Goal: Communication & Community: Ask a question

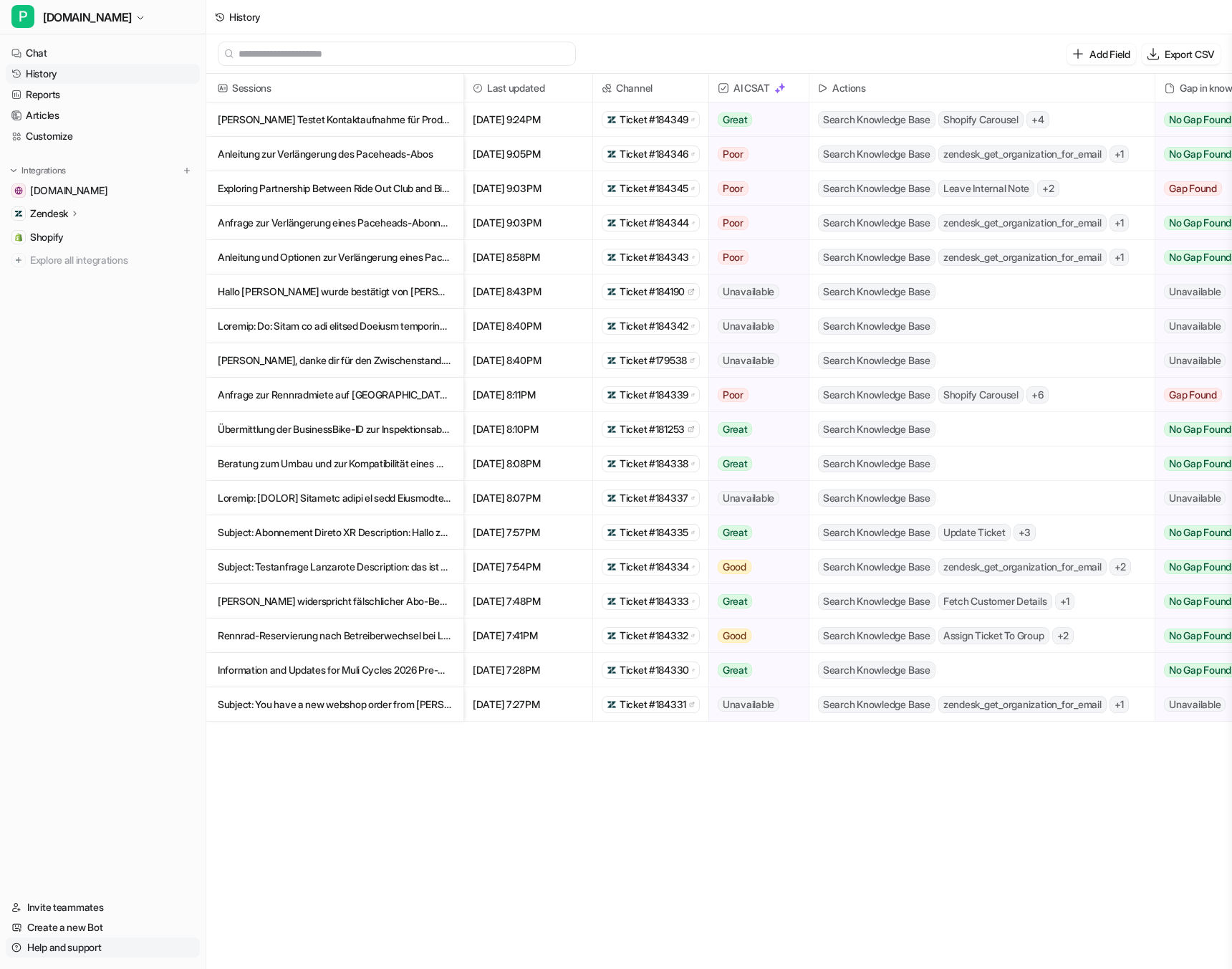
click at [73, 946] on link "Help and support" at bounding box center [102, 947] width 194 height 20
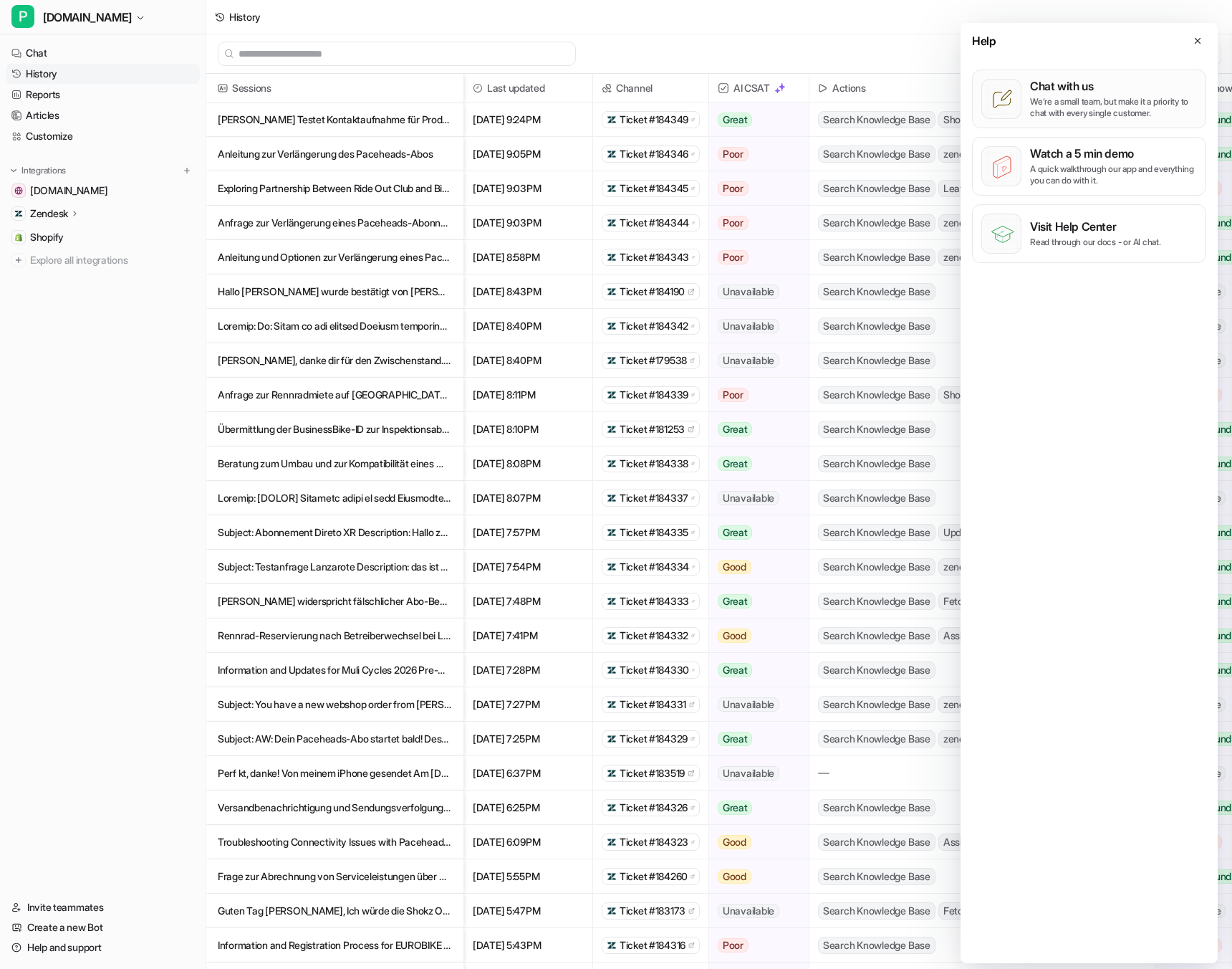
click at [1082, 95] on div "Chat with us We’re a small team, but make it a priority to chat with every sing…" at bounding box center [1114, 99] width 167 height 40
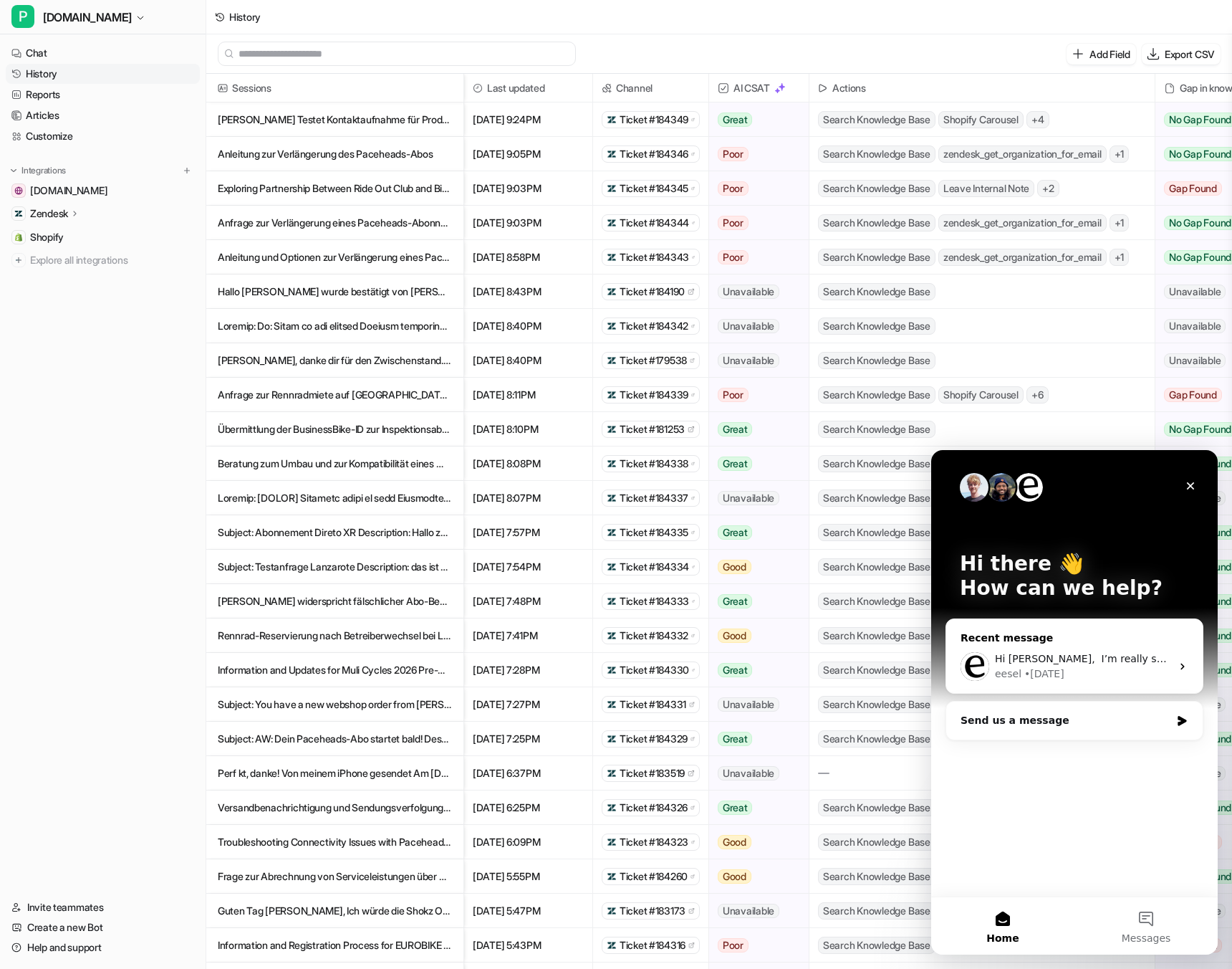
click at [1054, 669] on div "• [DATE]" at bounding box center [1045, 674] width 40 height 15
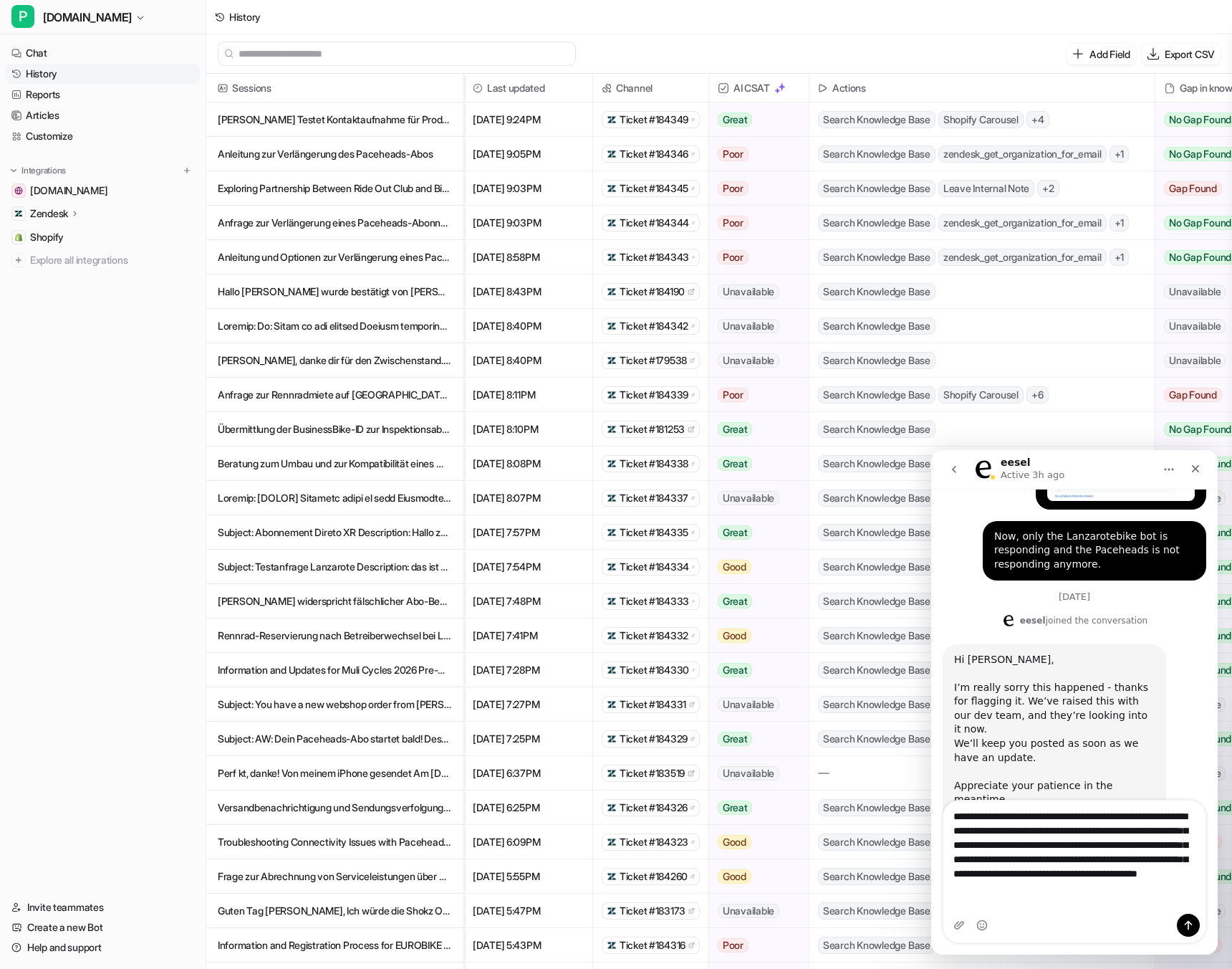
scroll to position [1134, 0]
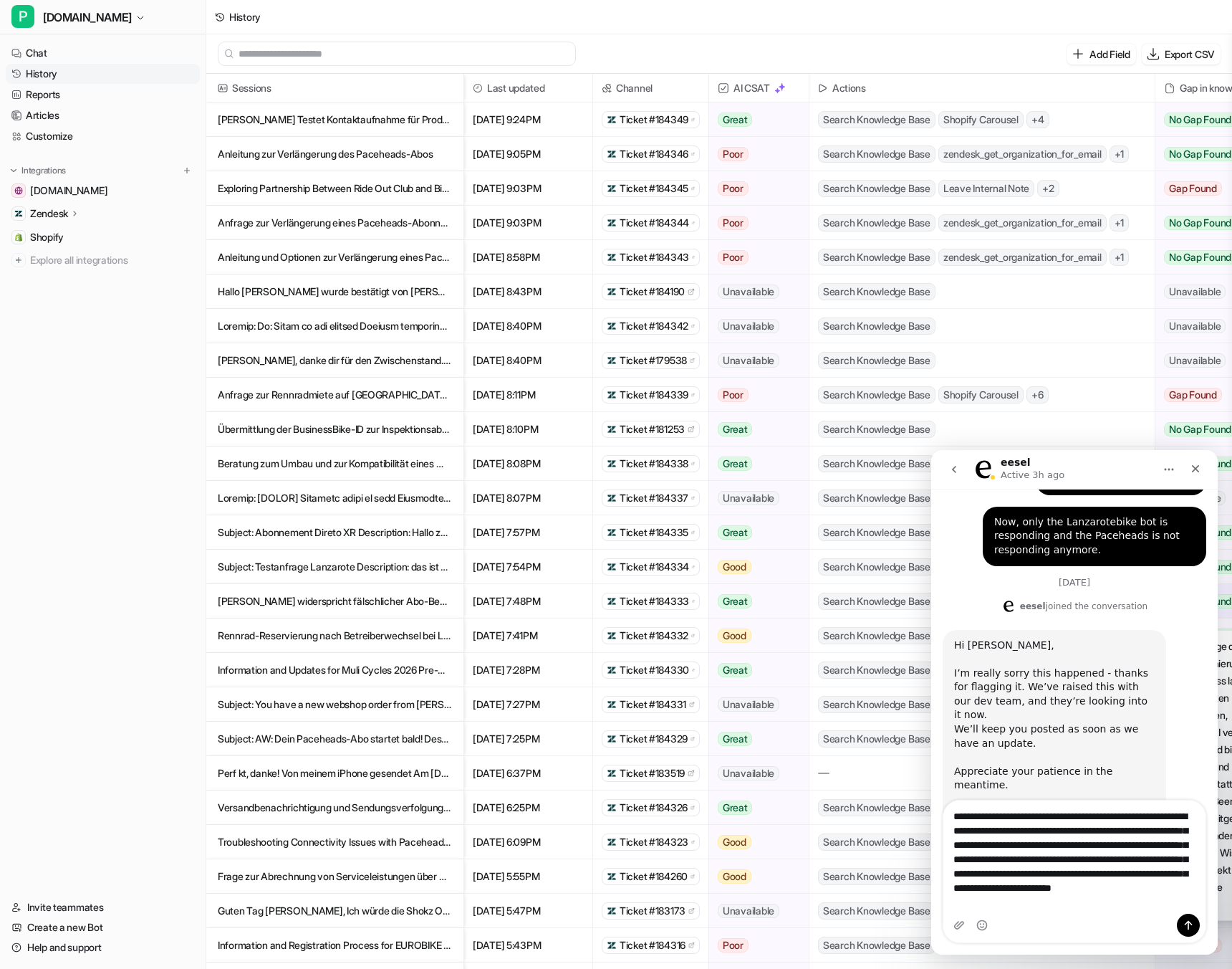
type textarea "**********"
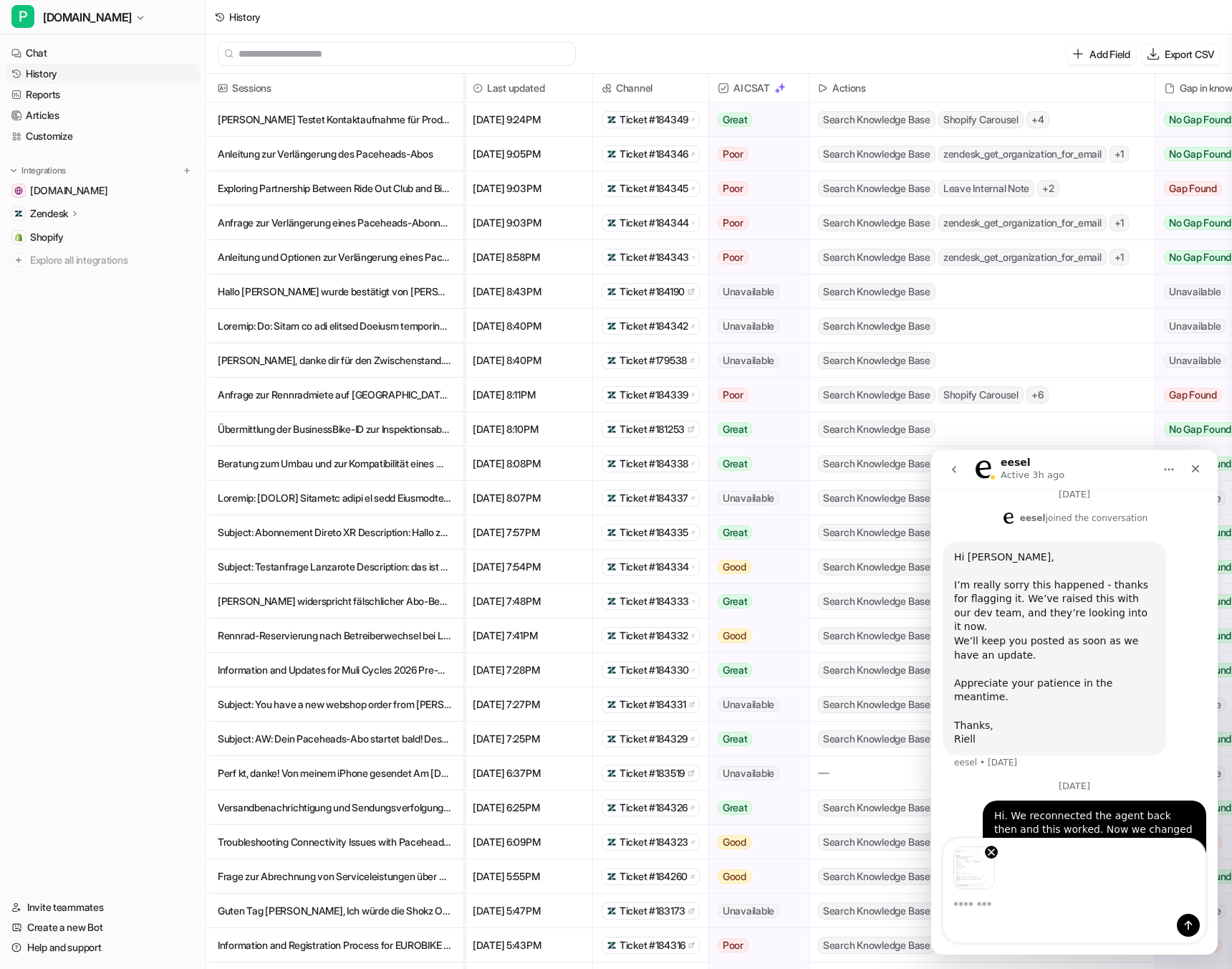
scroll to position [1273, 0]
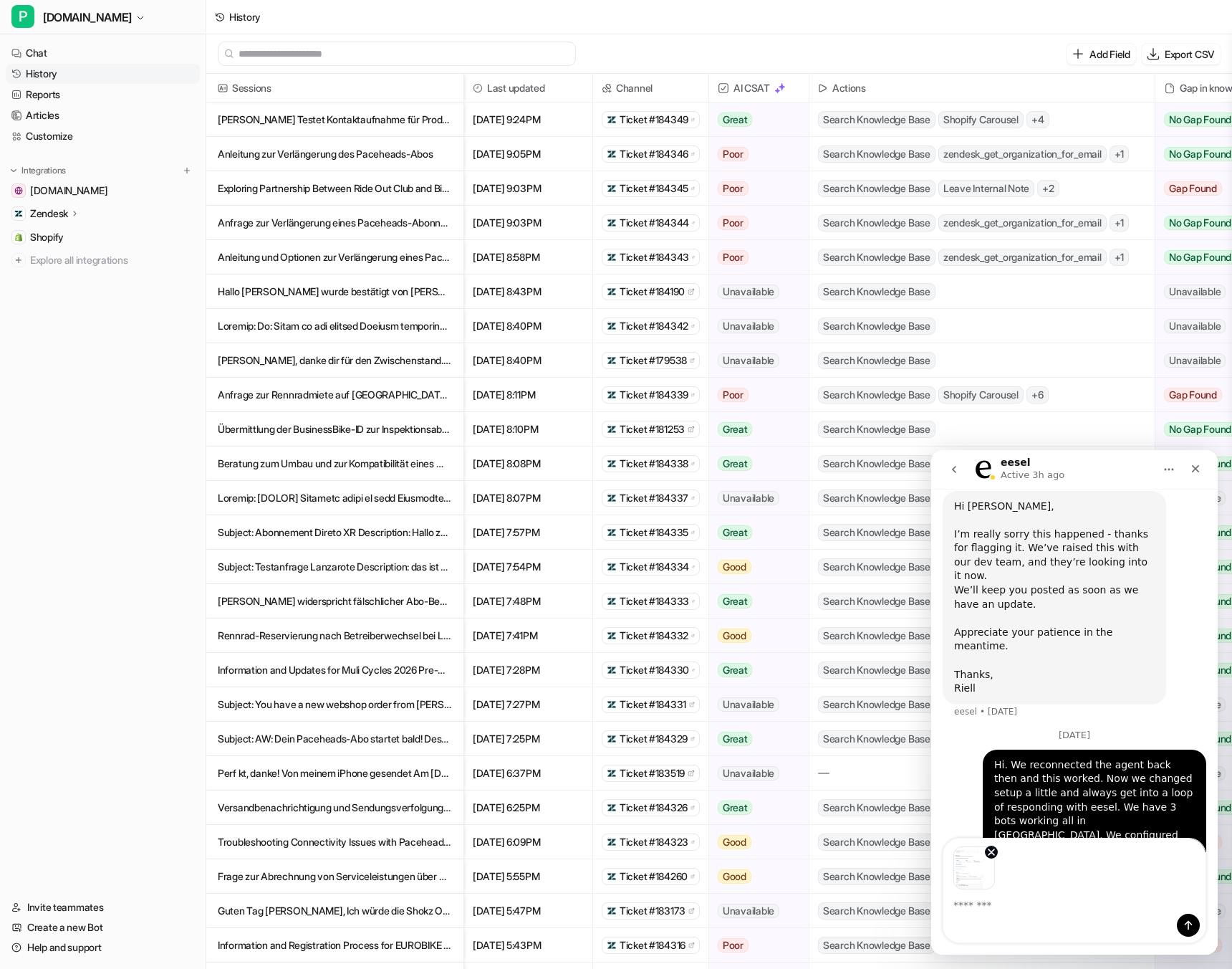
click at [996, 907] on textarea "Message…" at bounding box center [1075, 901] width 262 height 24
click at [1002, 894] on textarea "Message…" at bounding box center [1075, 901] width 262 height 24
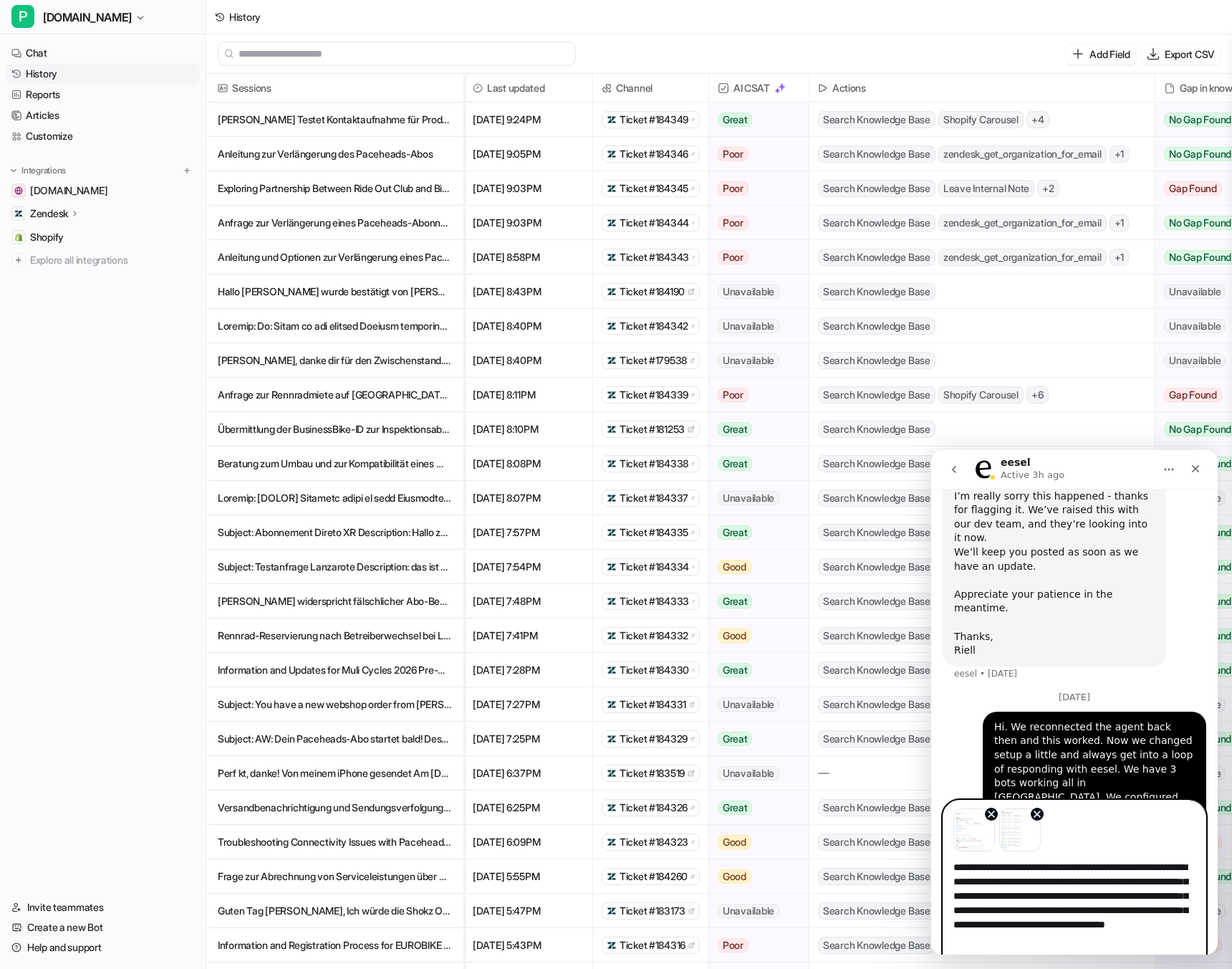
scroll to position [4, 0]
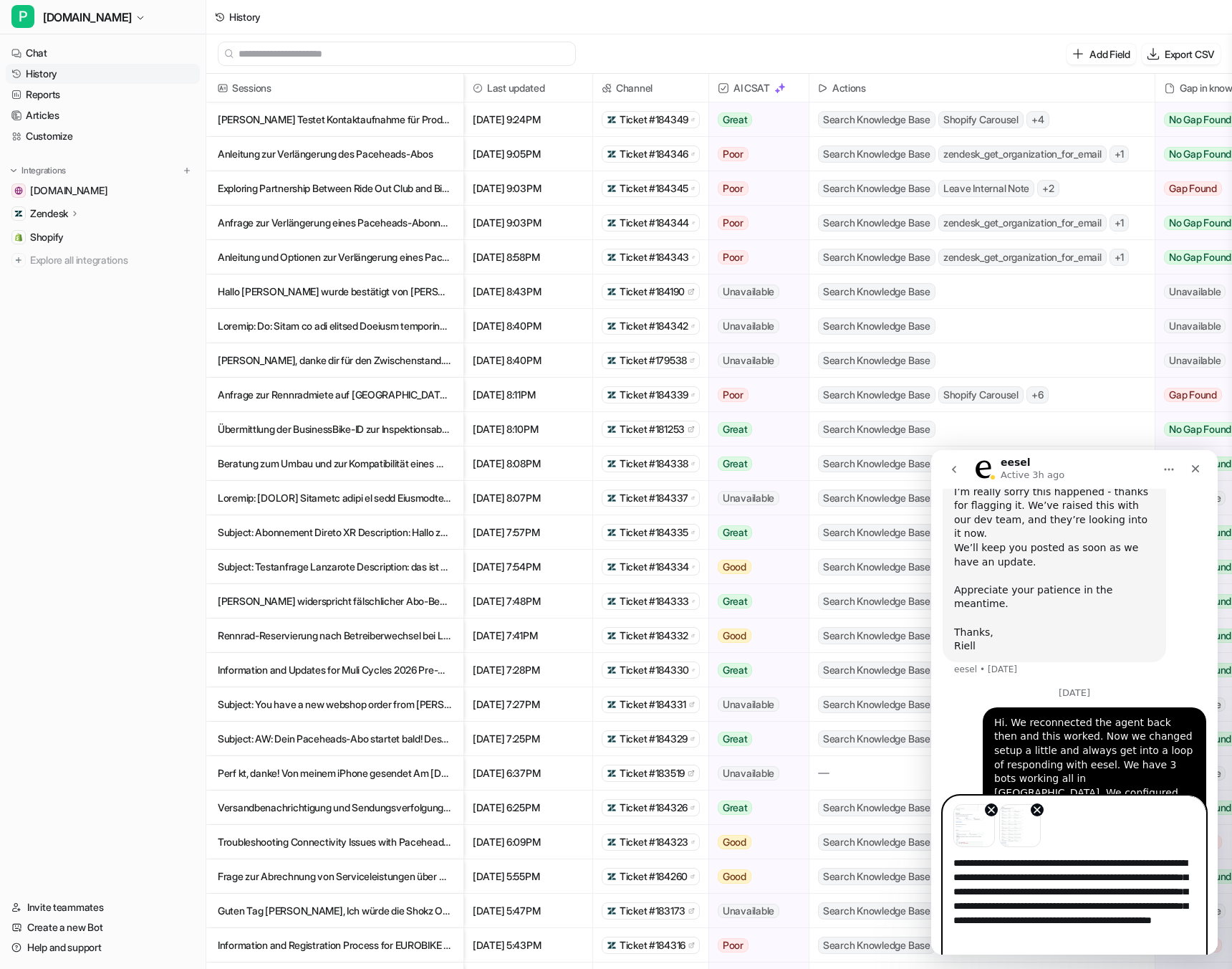
type textarea "**********"
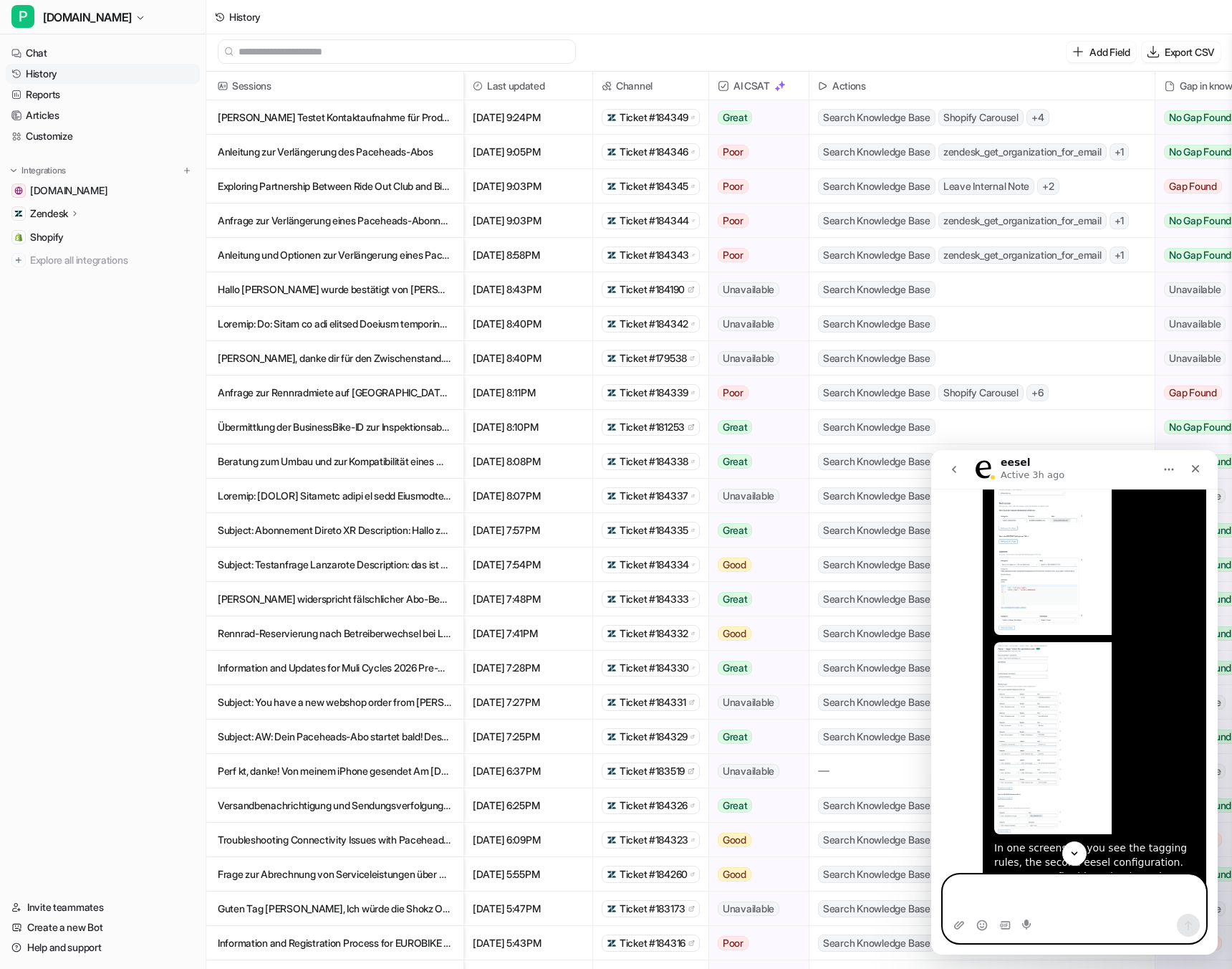
scroll to position [1766, 0]
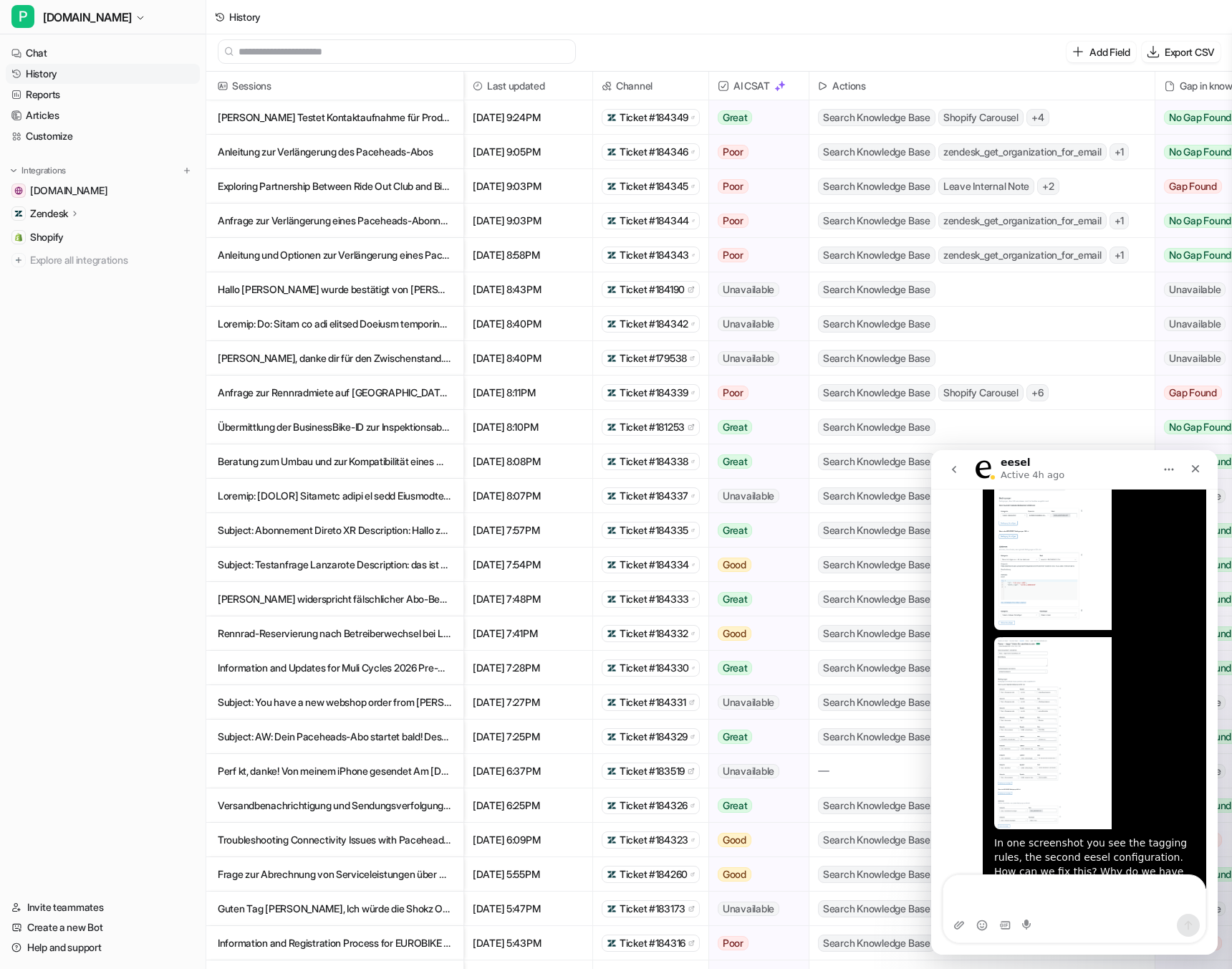
click at [1017, 730] on img "franz+eesel@paceheads.de says…" at bounding box center [1053, 733] width 117 height 192
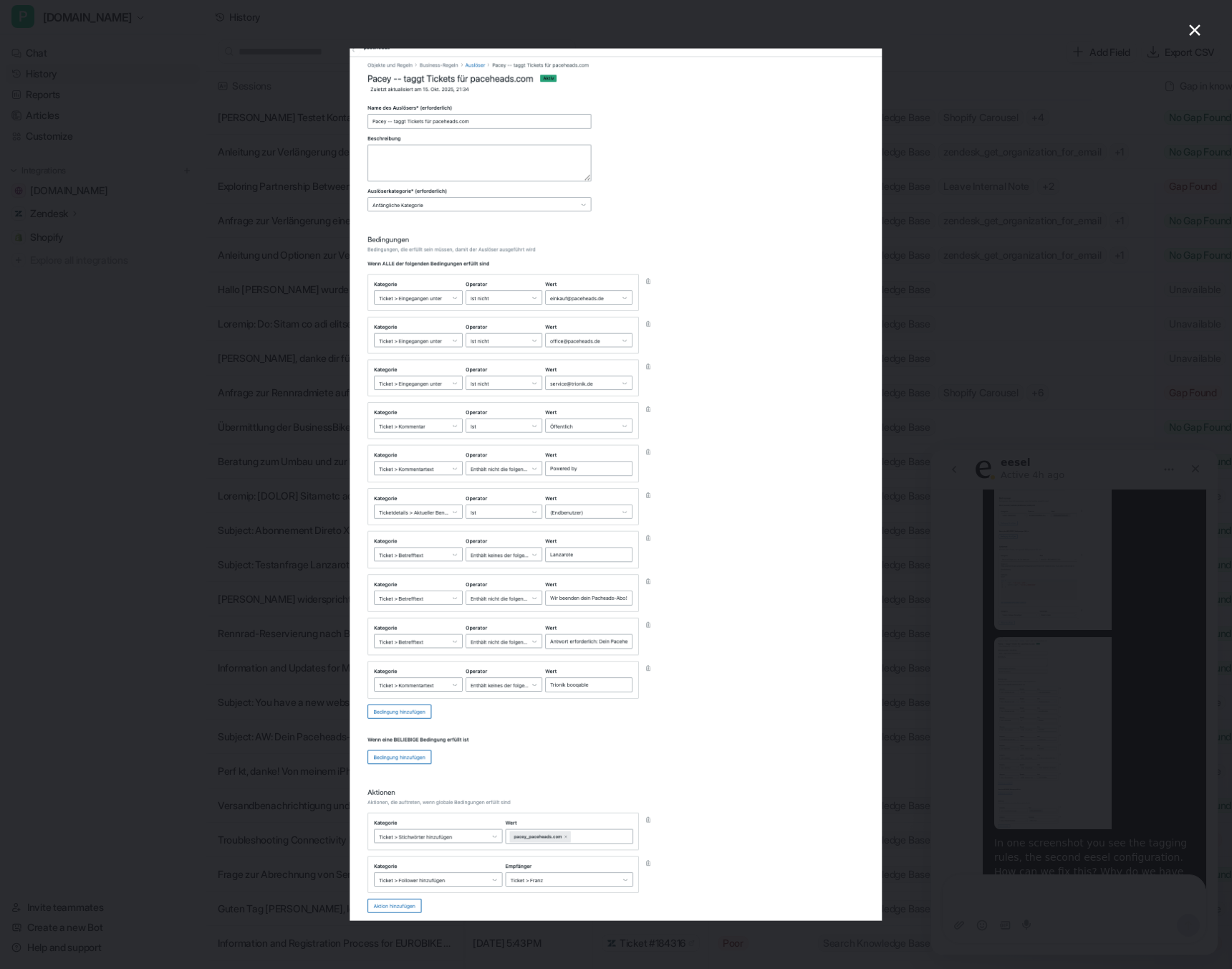
click at [1017, 730] on div "Intercom messenger" at bounding box center [616, 484] width 1232 height 969
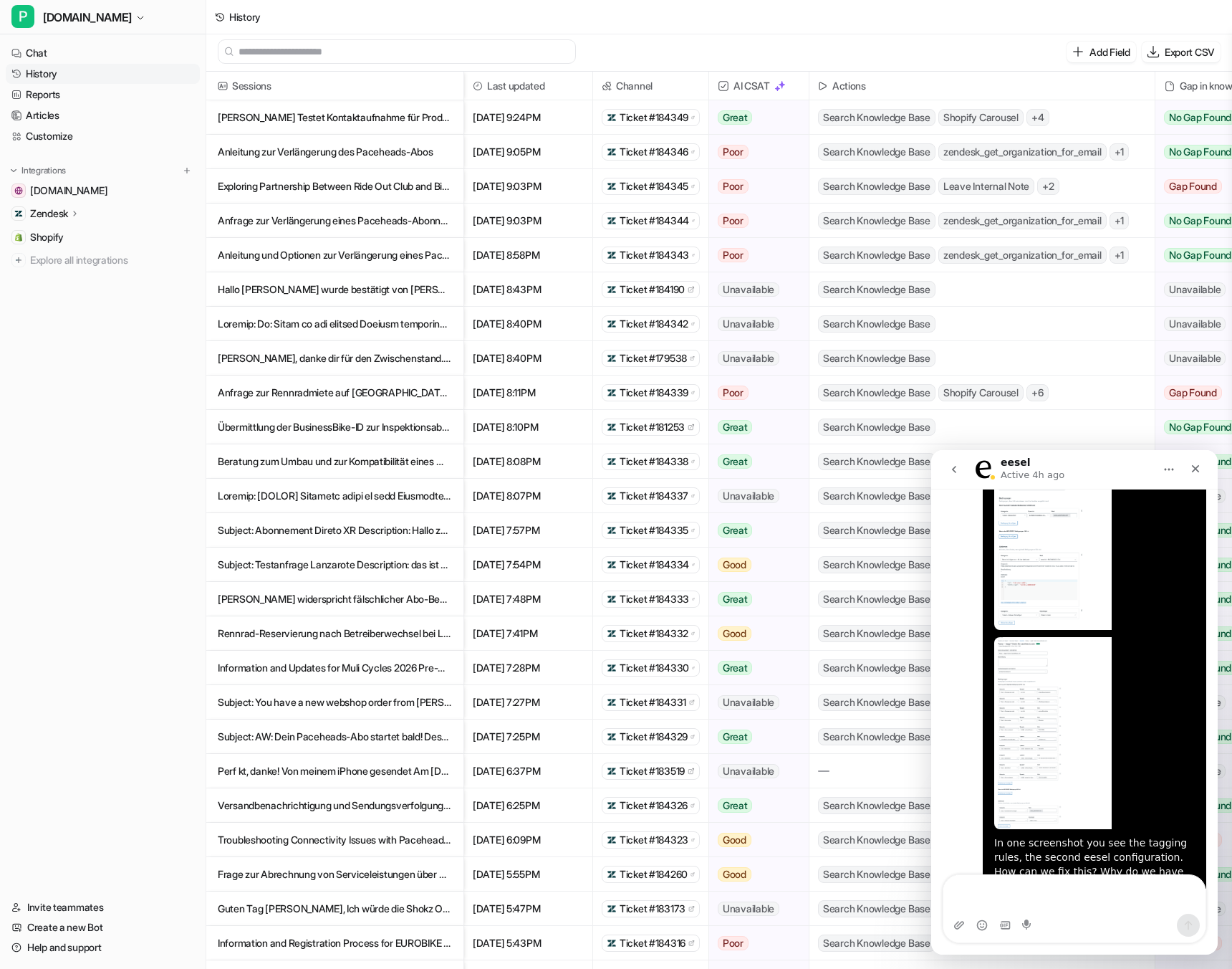
click at [1035, 837] on div "In one screenshot you see the tagging rules, the second eesel configuration. Ho…" at bounding box center [1095, 899] width 201 height 126
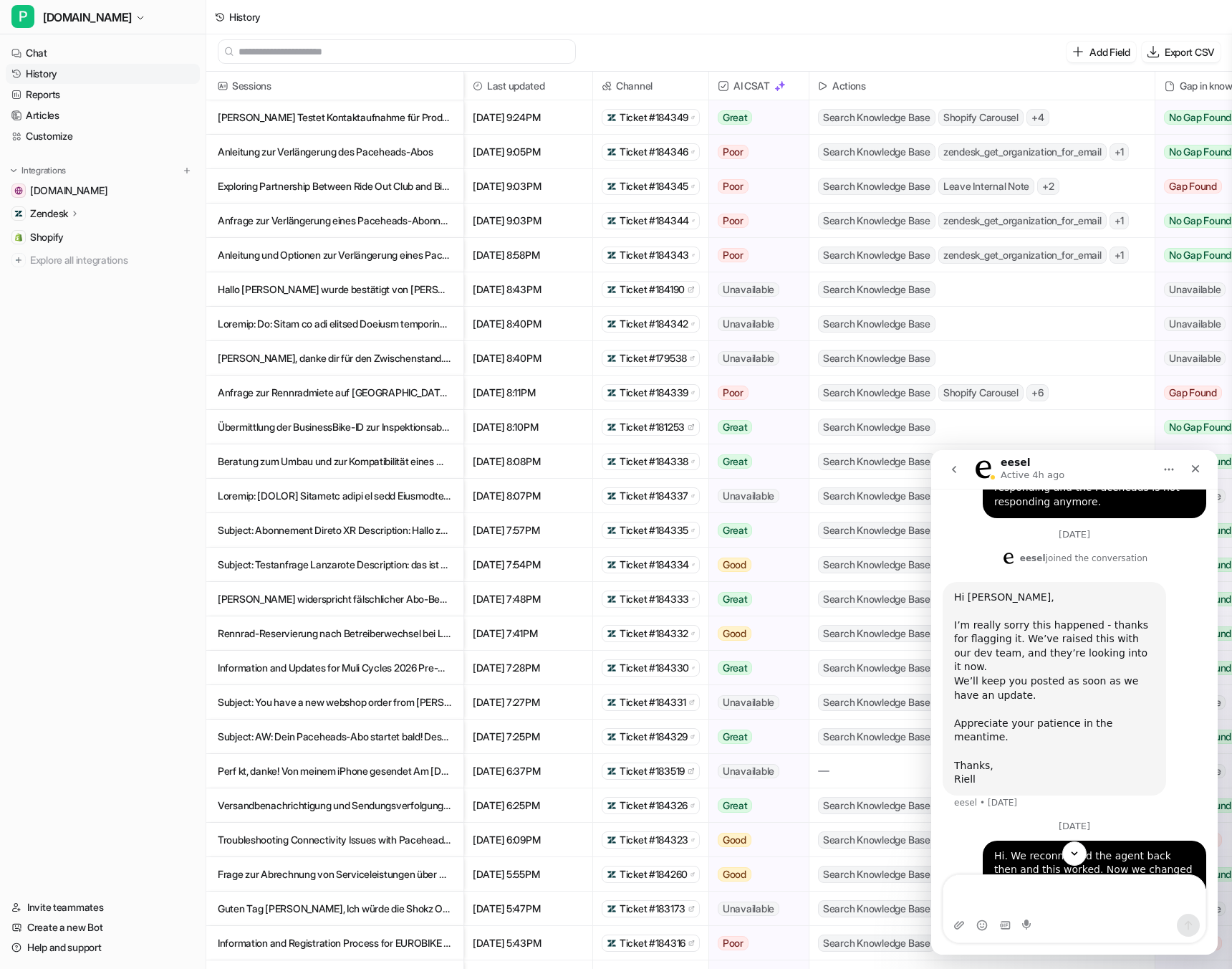
scroll to position [1766, 0]
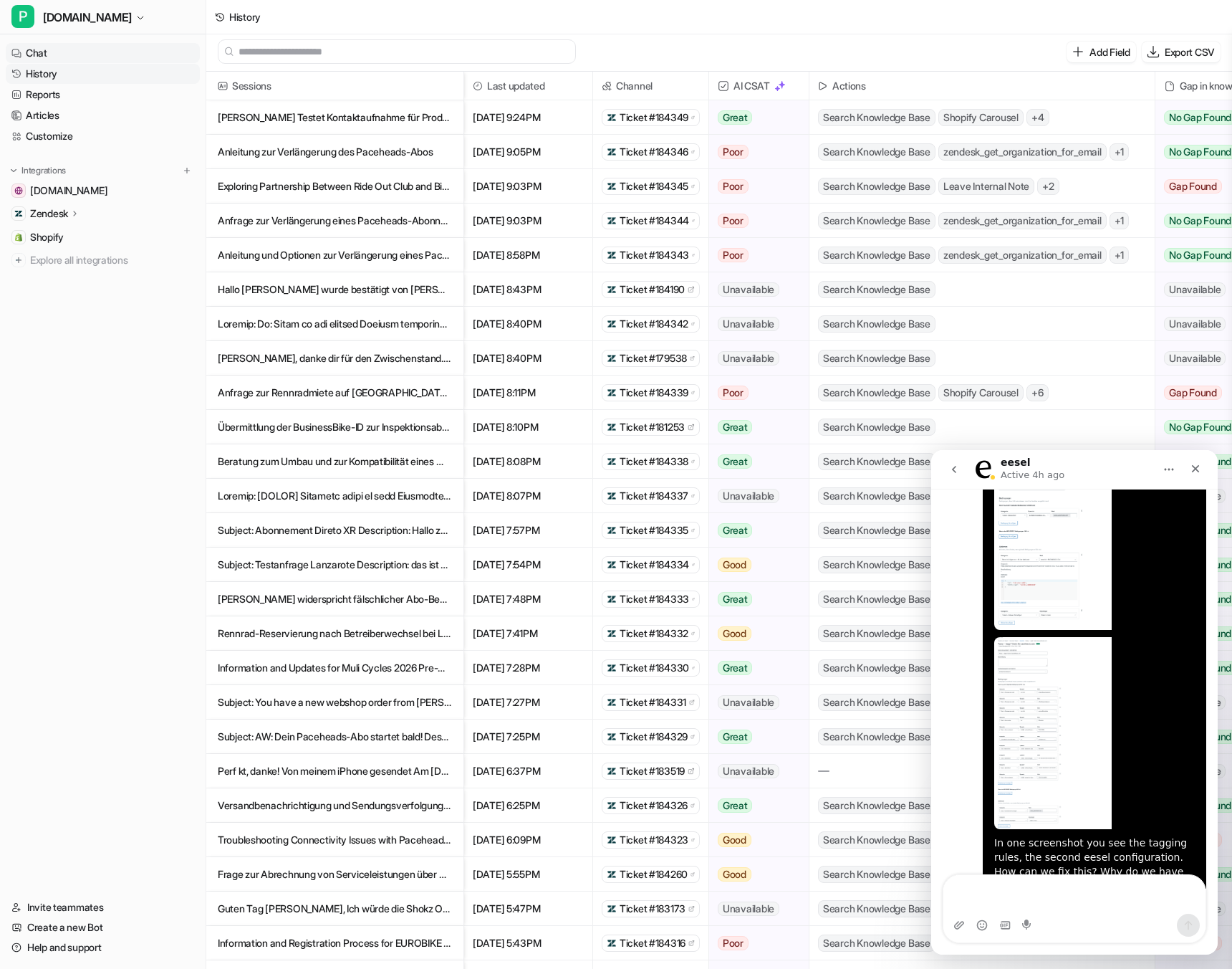
click at [54, 57] on link "Chat" at bounding box center [102, 53] width 194 height 20
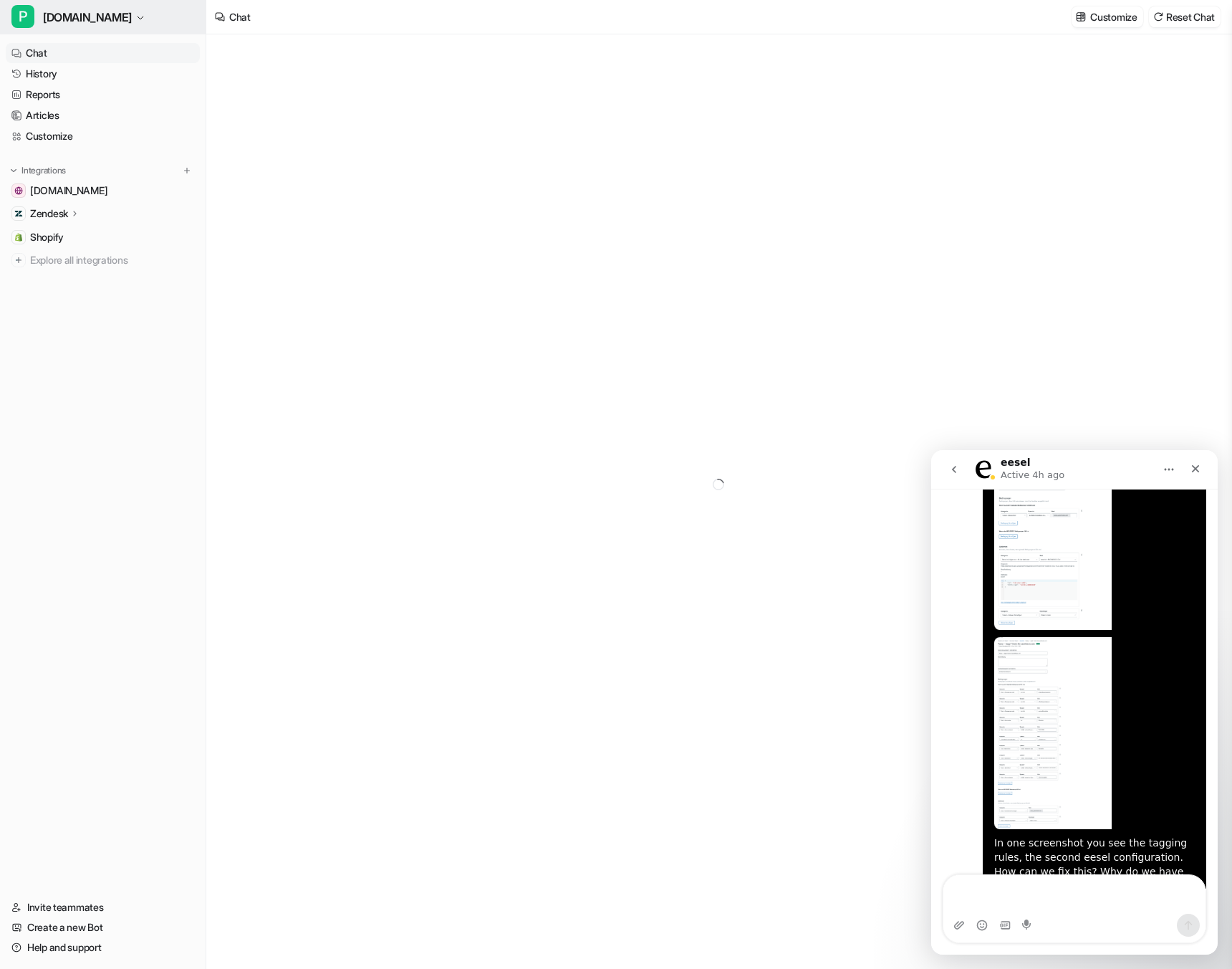
type textarea "**********"
